Goal: Task Accomplishment & Management: Use online tool/utility

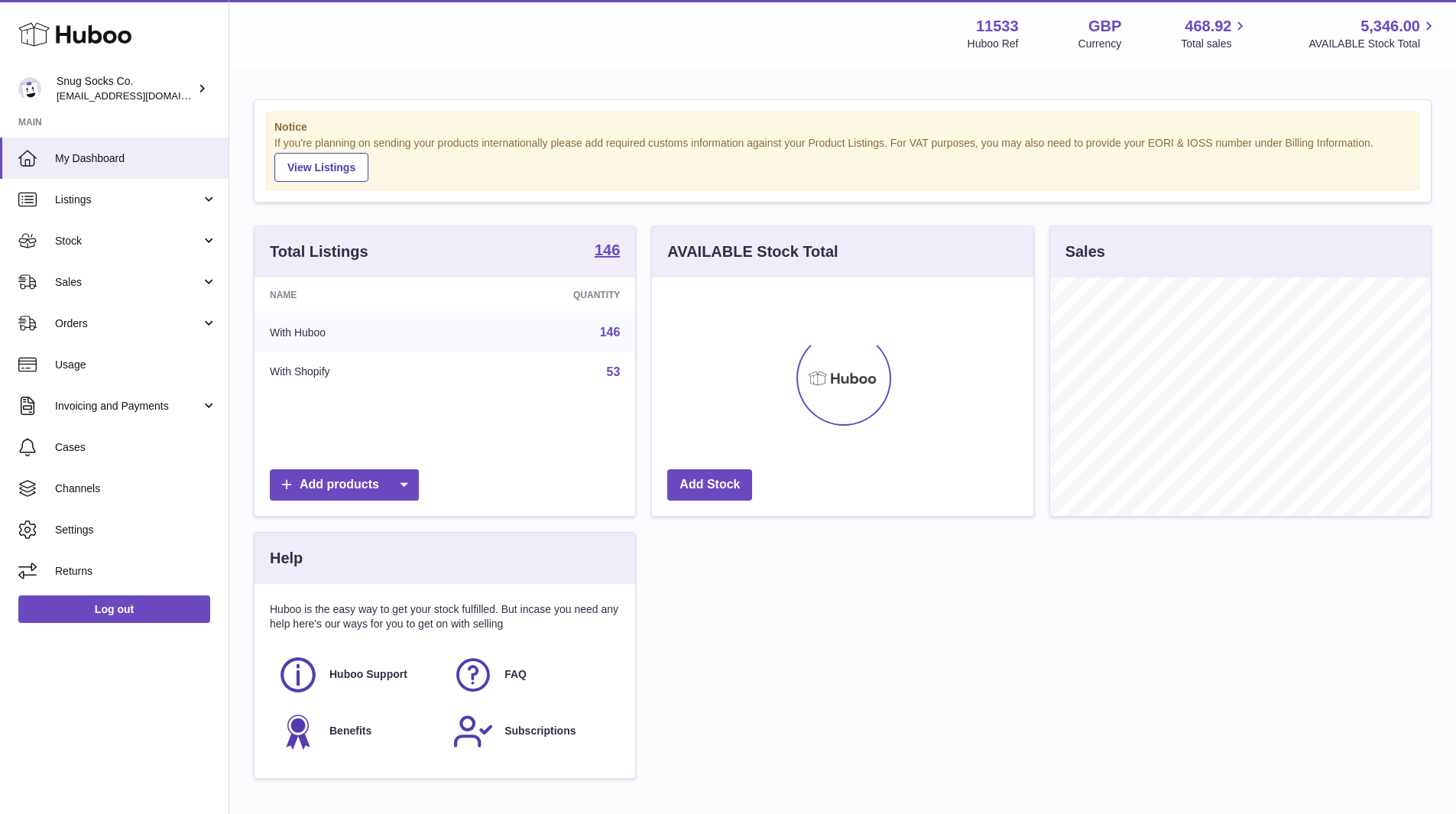
scroll to position [239, 381]
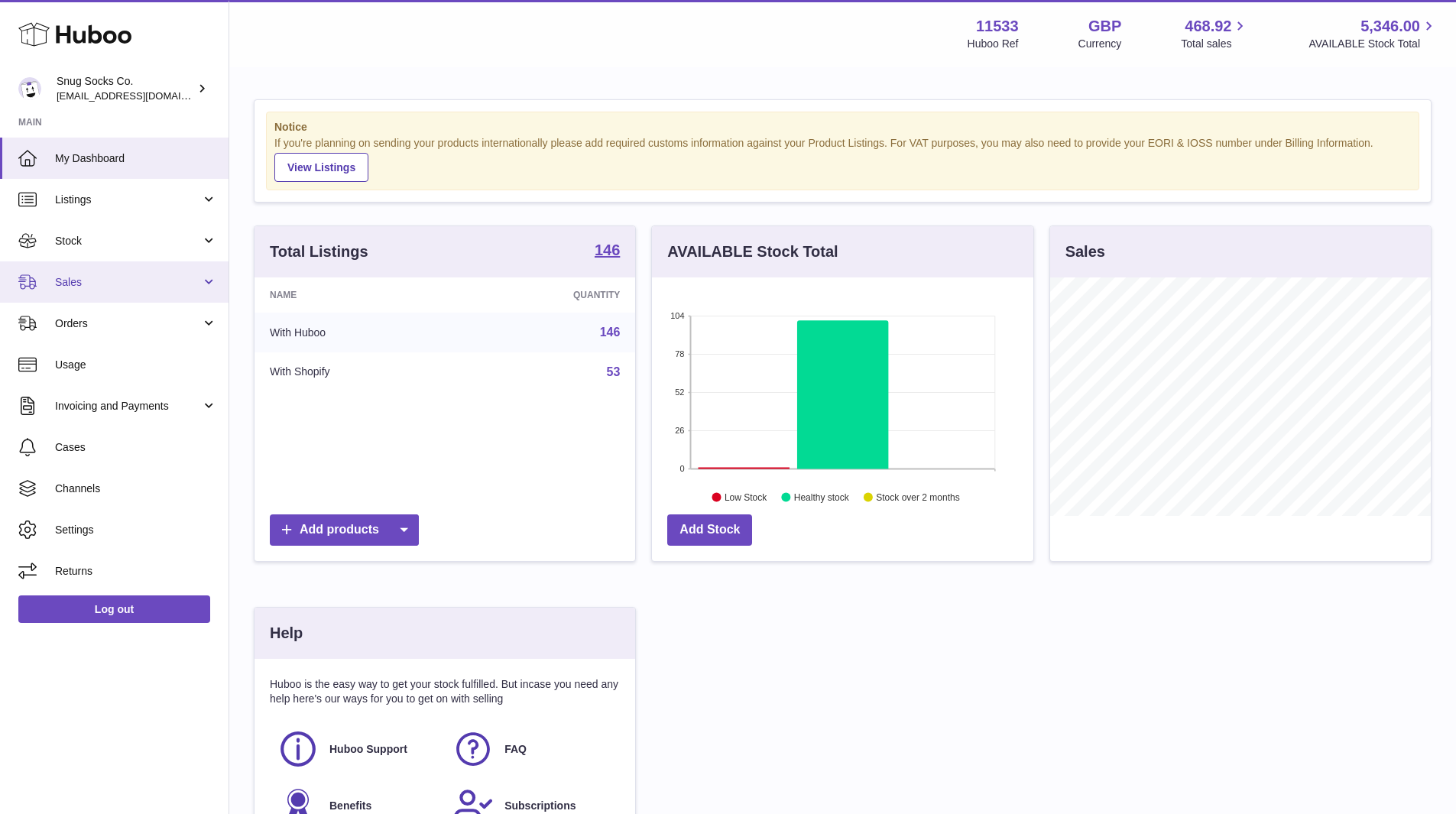
click at [89, 285] on span "Sales" at bounding box center [128, 282] width 146 height 15
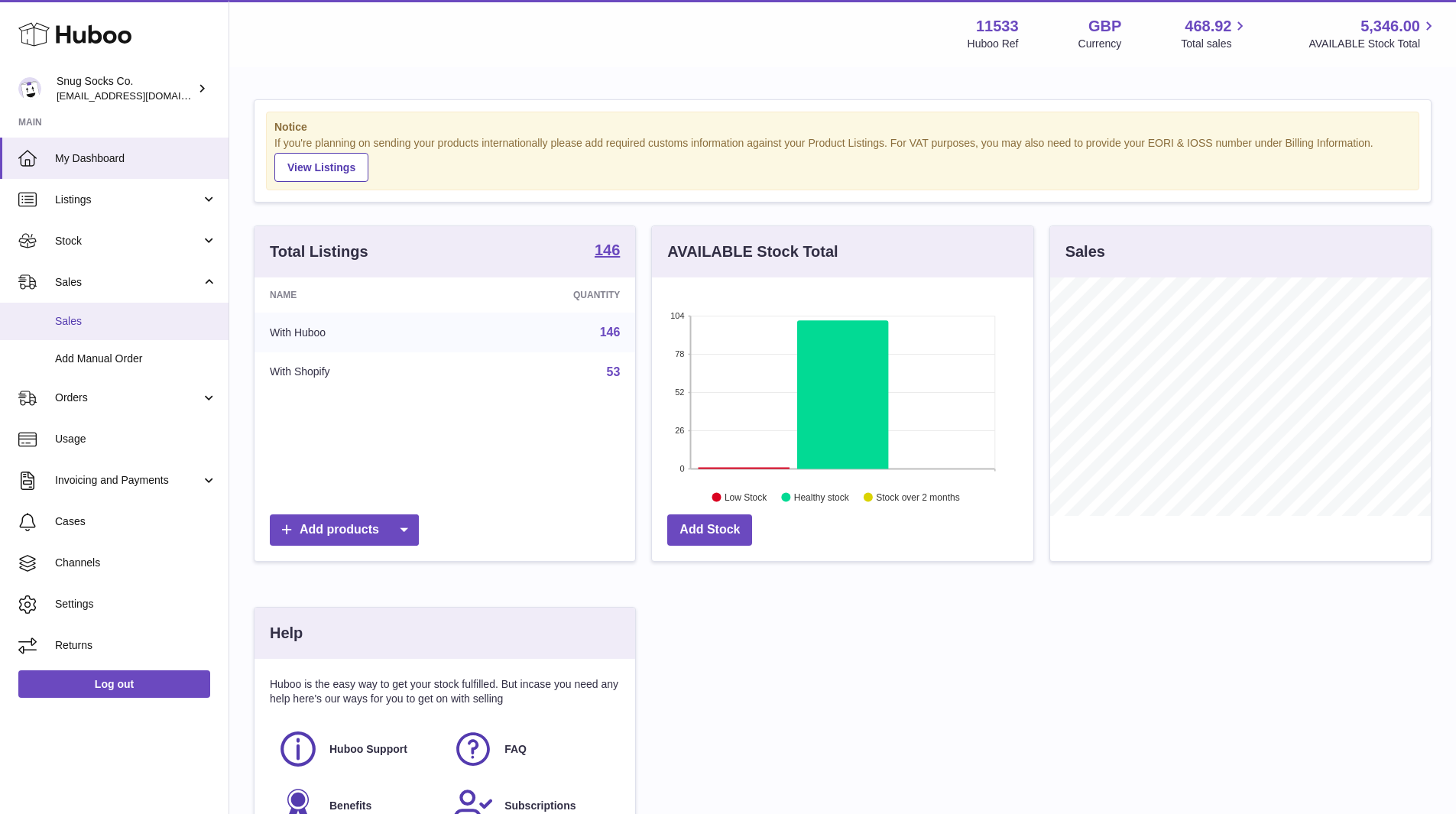
click at [86, 313] on link "Sales" at bounding box center [114, 321] width 229 height 37
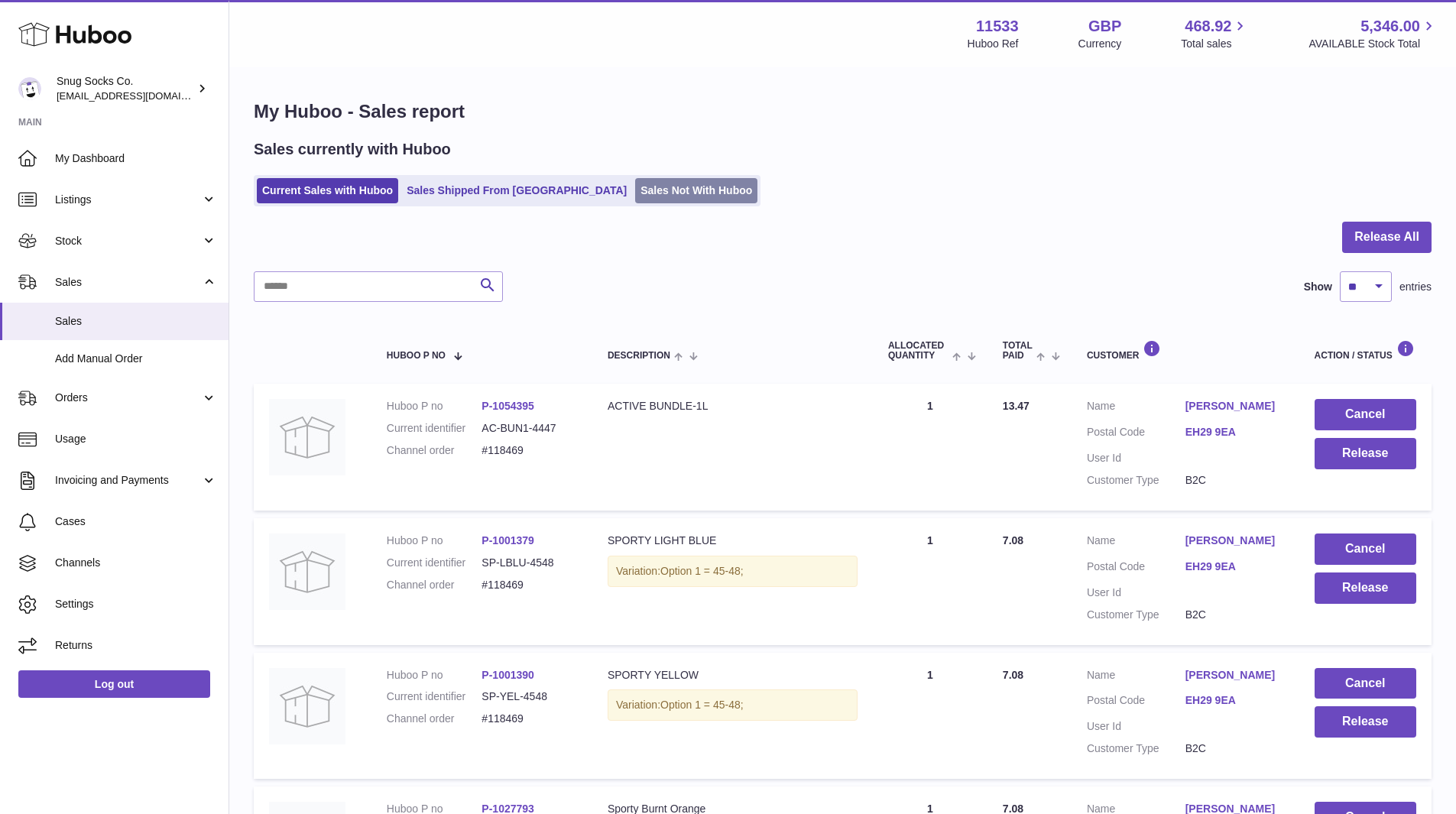
click at [636, 196] on link "Sales Not With Huboo" at bounding box center [697, 191] width 122 height 26
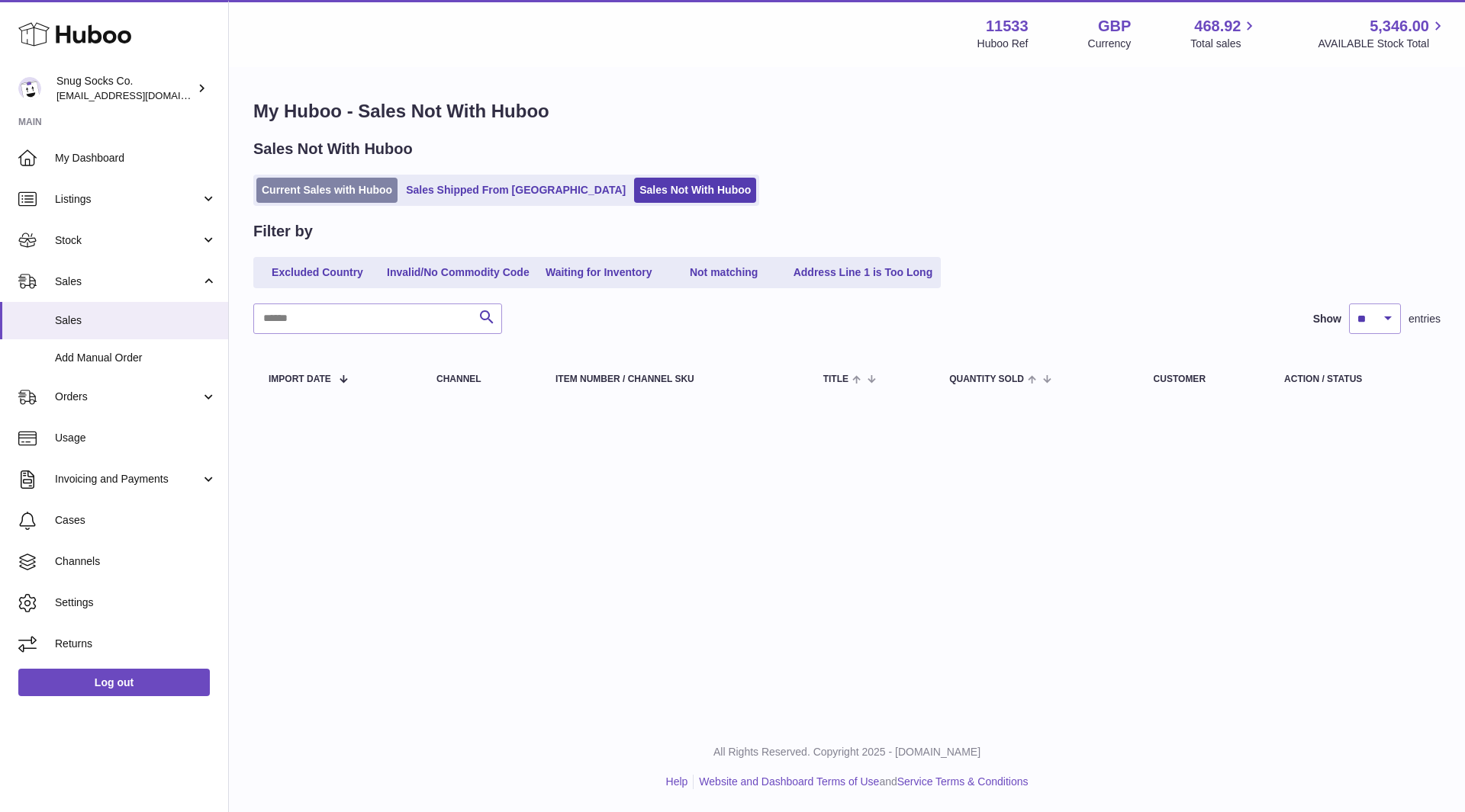
click at [326, 190] on link "Current Sales with Huboo" at bounding box center [326, 190] width 141 height 26
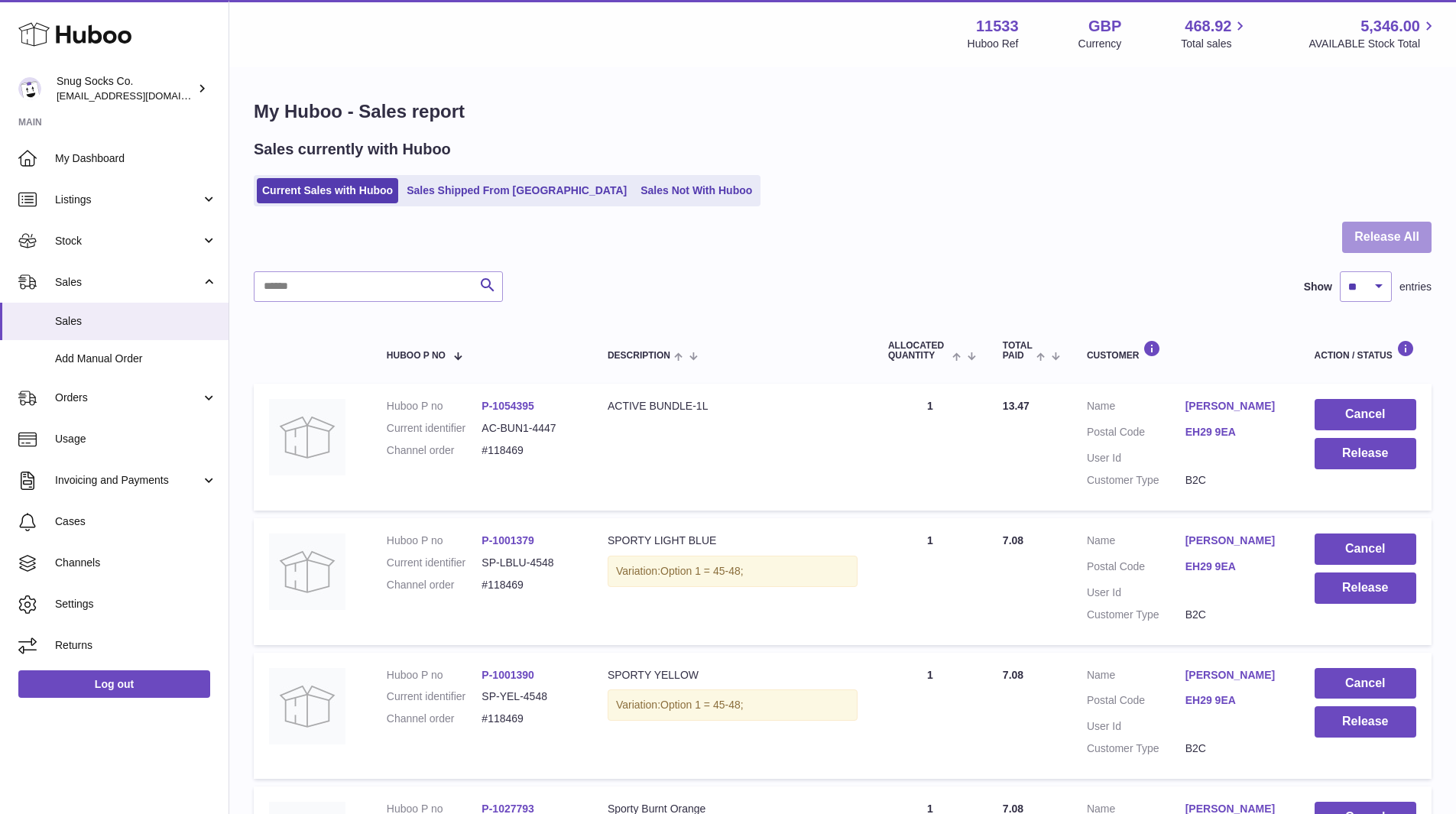
click at [1360, 238] on button "Release All" at bounding box center [1387, 238] width 89 height 31
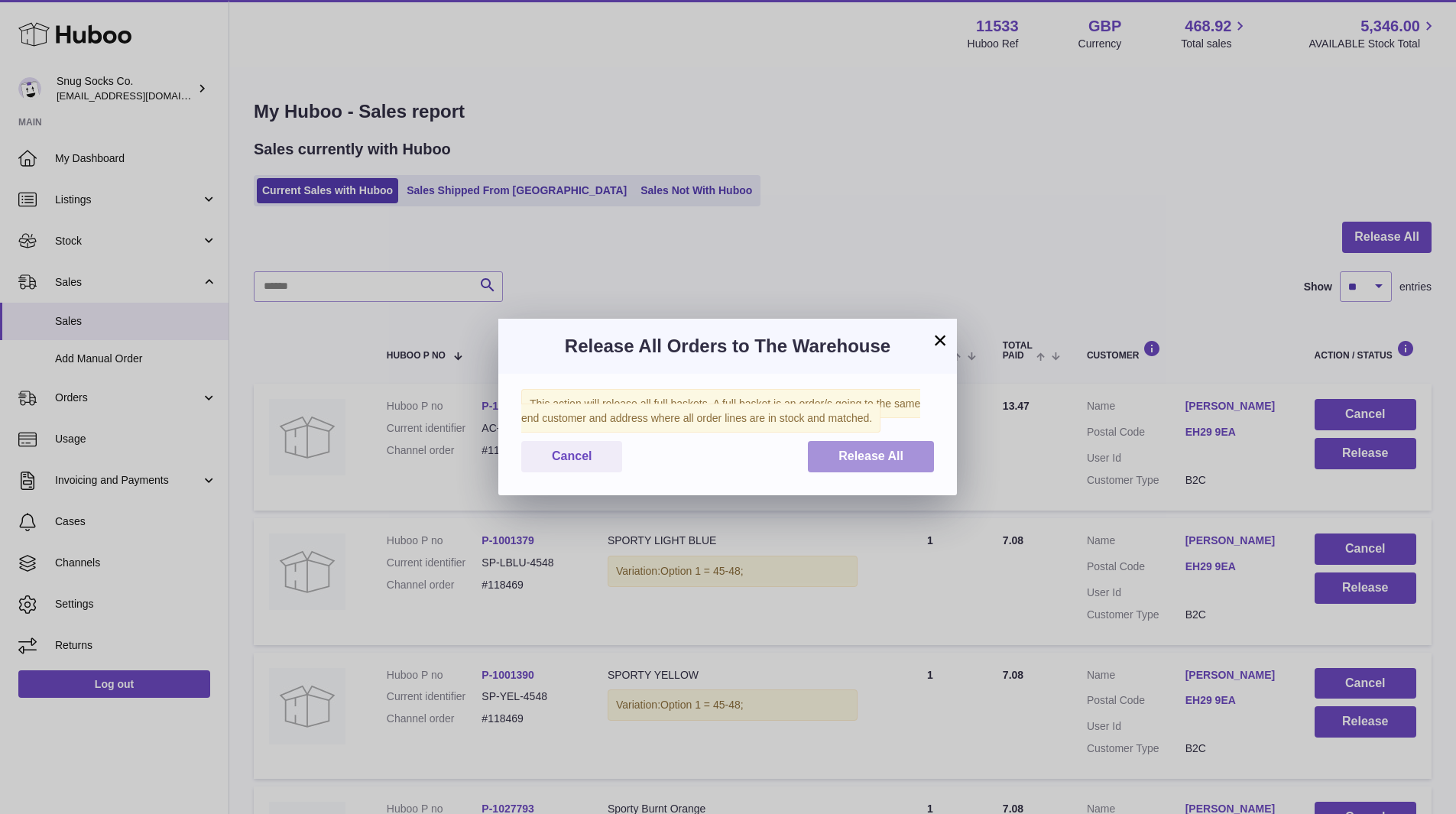
click at [852, 465] on button "Release All" at bounding box center [871, 457] width 126 height 31
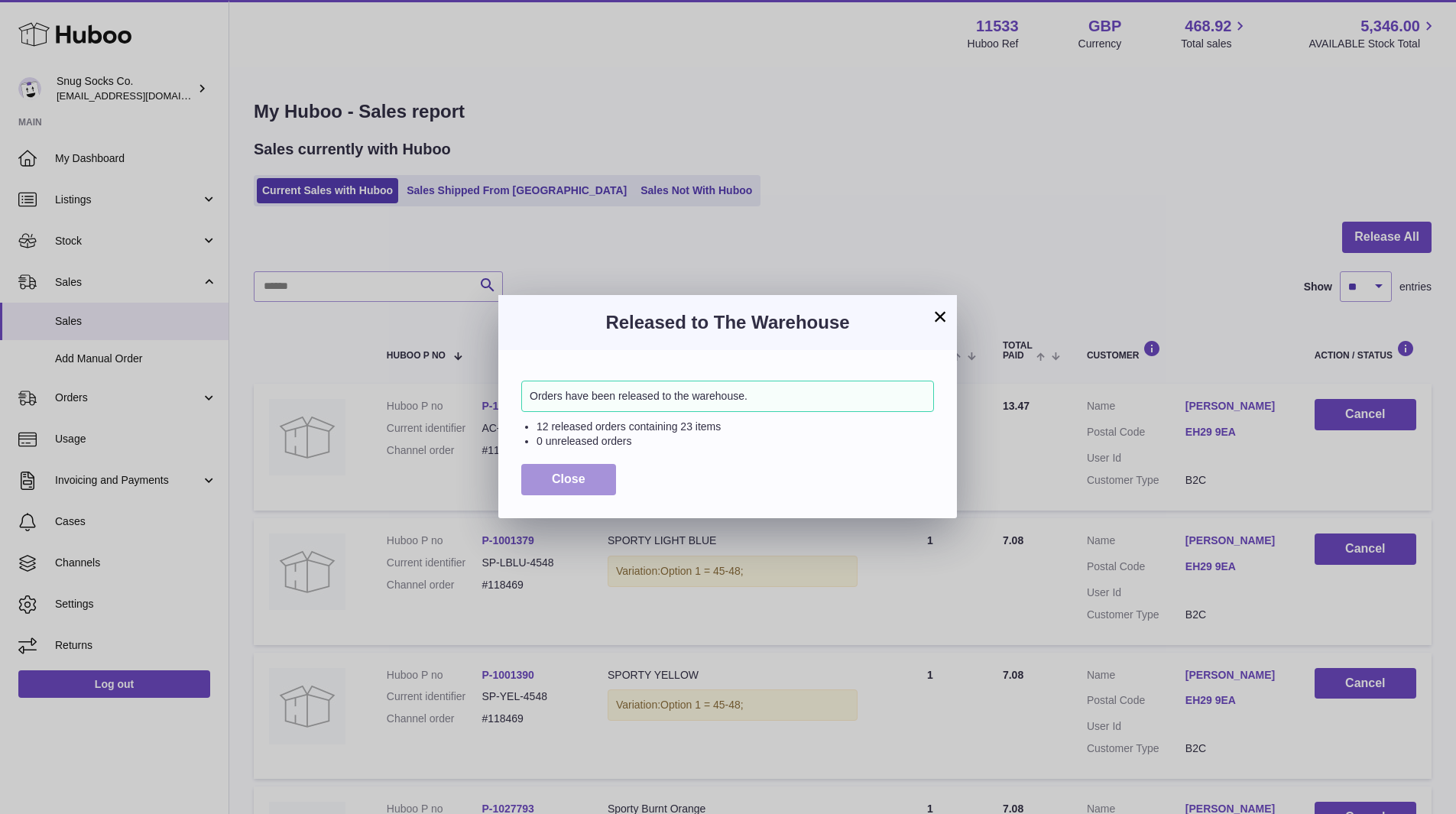
click at [577, 476] on span "Close" at bounding box center [569, 479] width 34 height 13
